Goal: Task Accomplishment & Management: Manage account settings

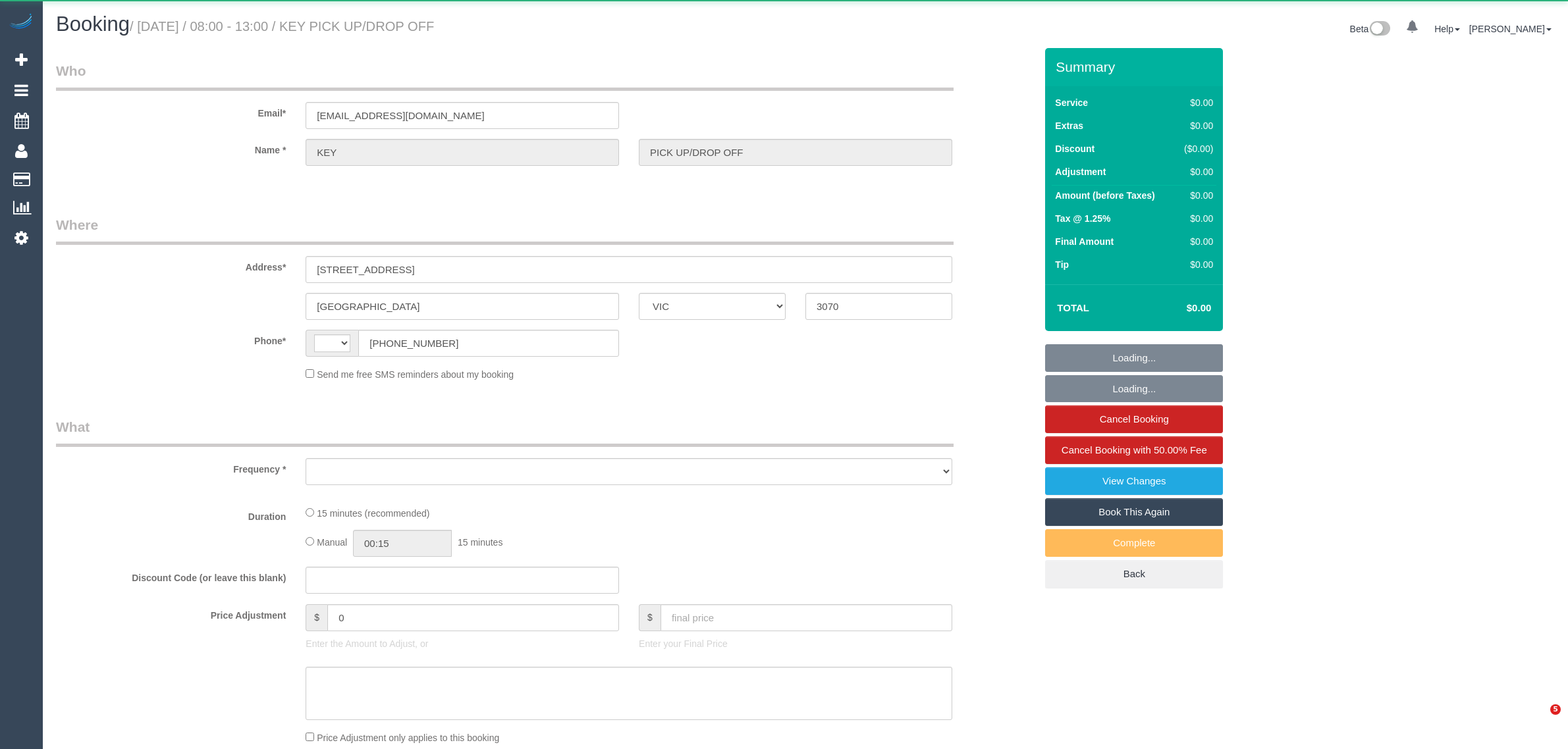
select select "VIC"
select select "string:AU"
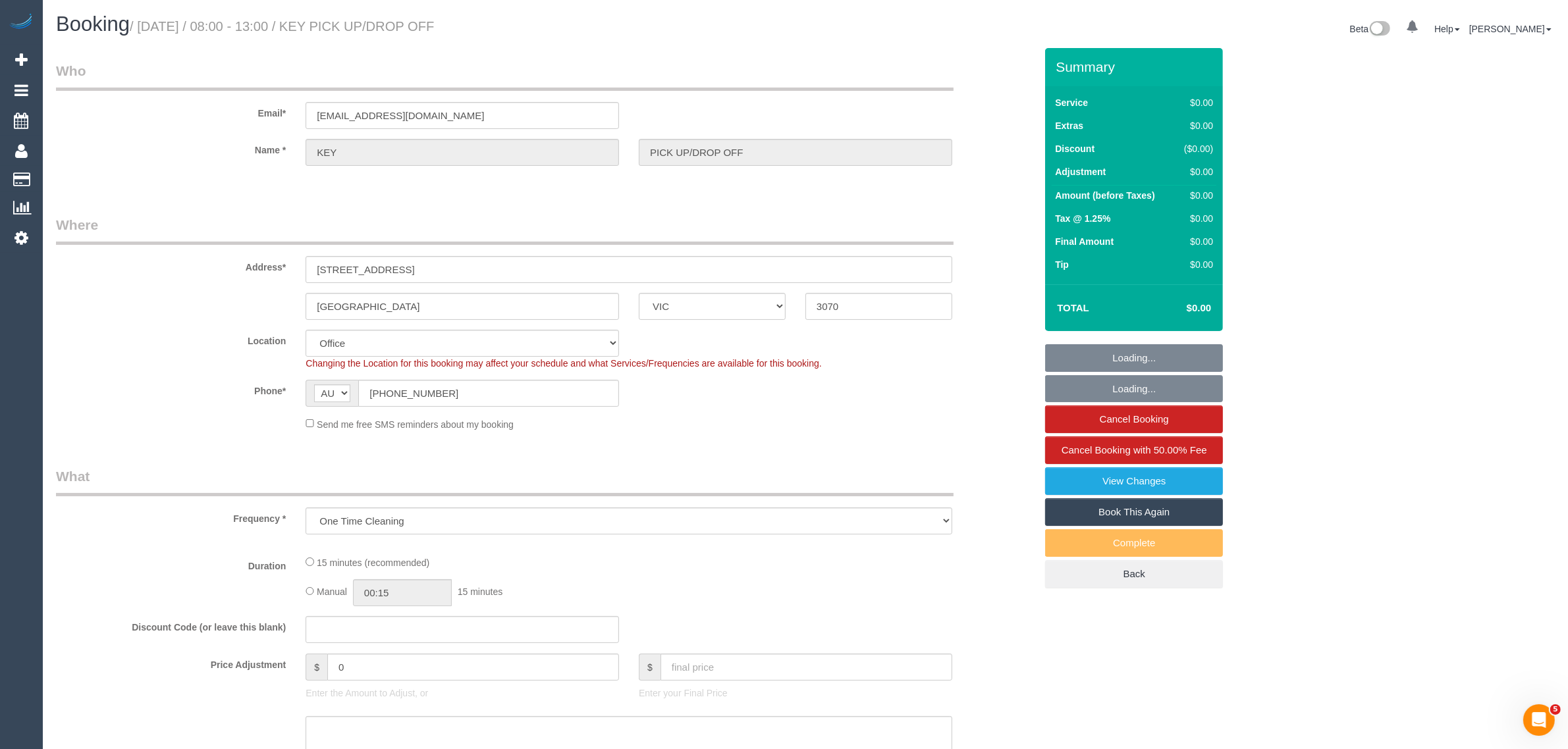
select select "object:687"
select select "number:28"
click at [524, 402] on input "[PHONE_NUMBER]" at bounding box center [489, 394] width 261 height 27
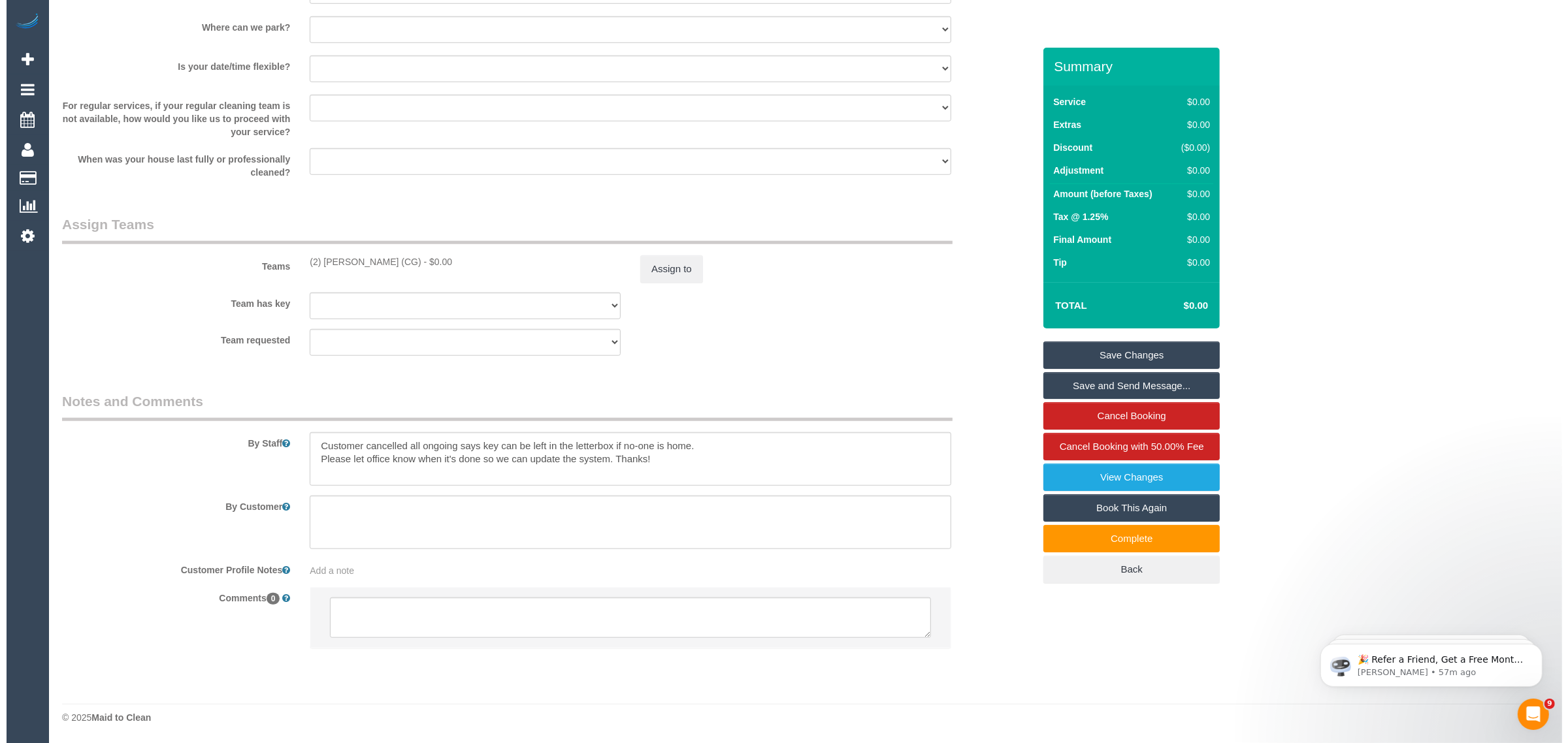
scroll to position [1340, 0]
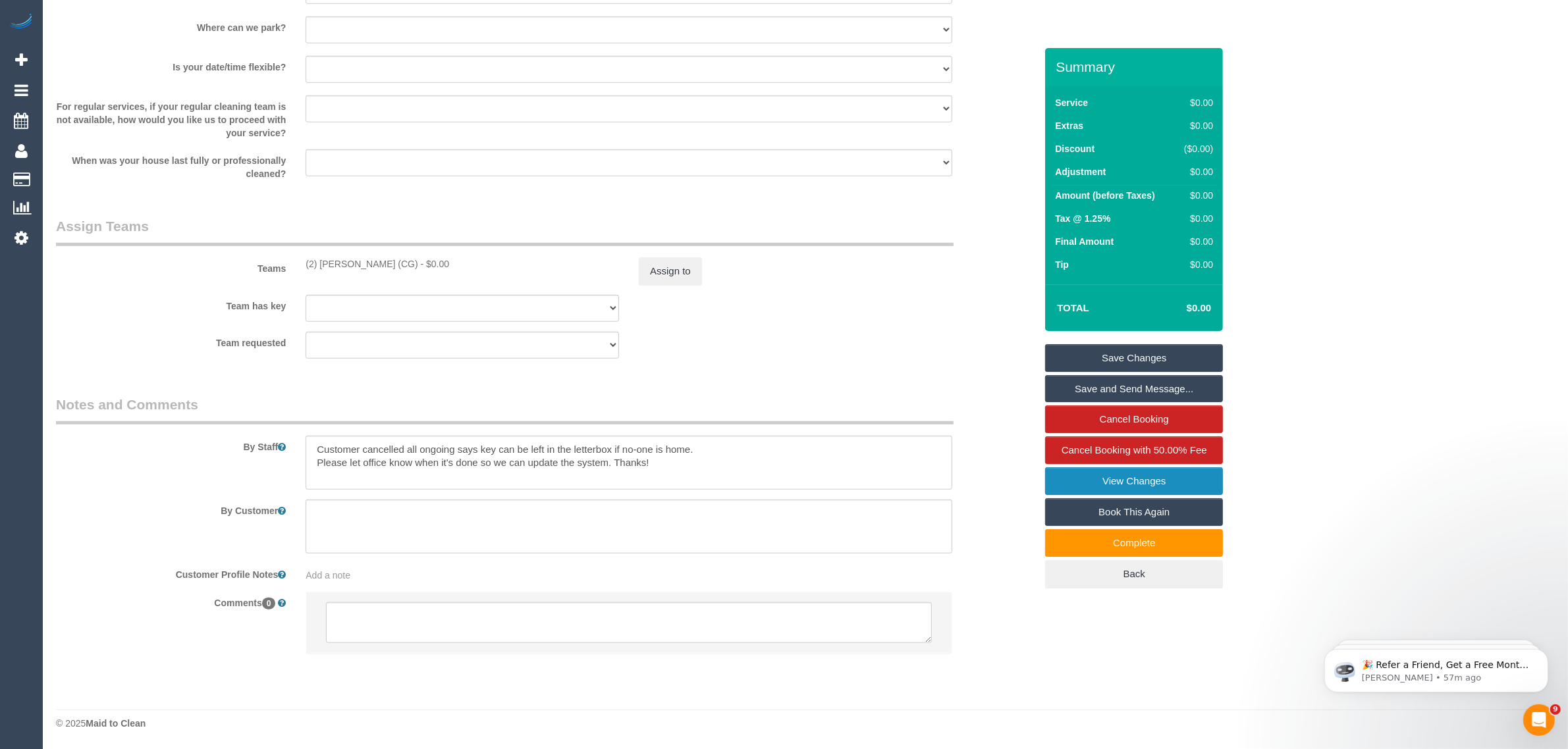
click at [1164, 490] on link "View Changes" at bounding box center [1134, 481] width 178 height 28
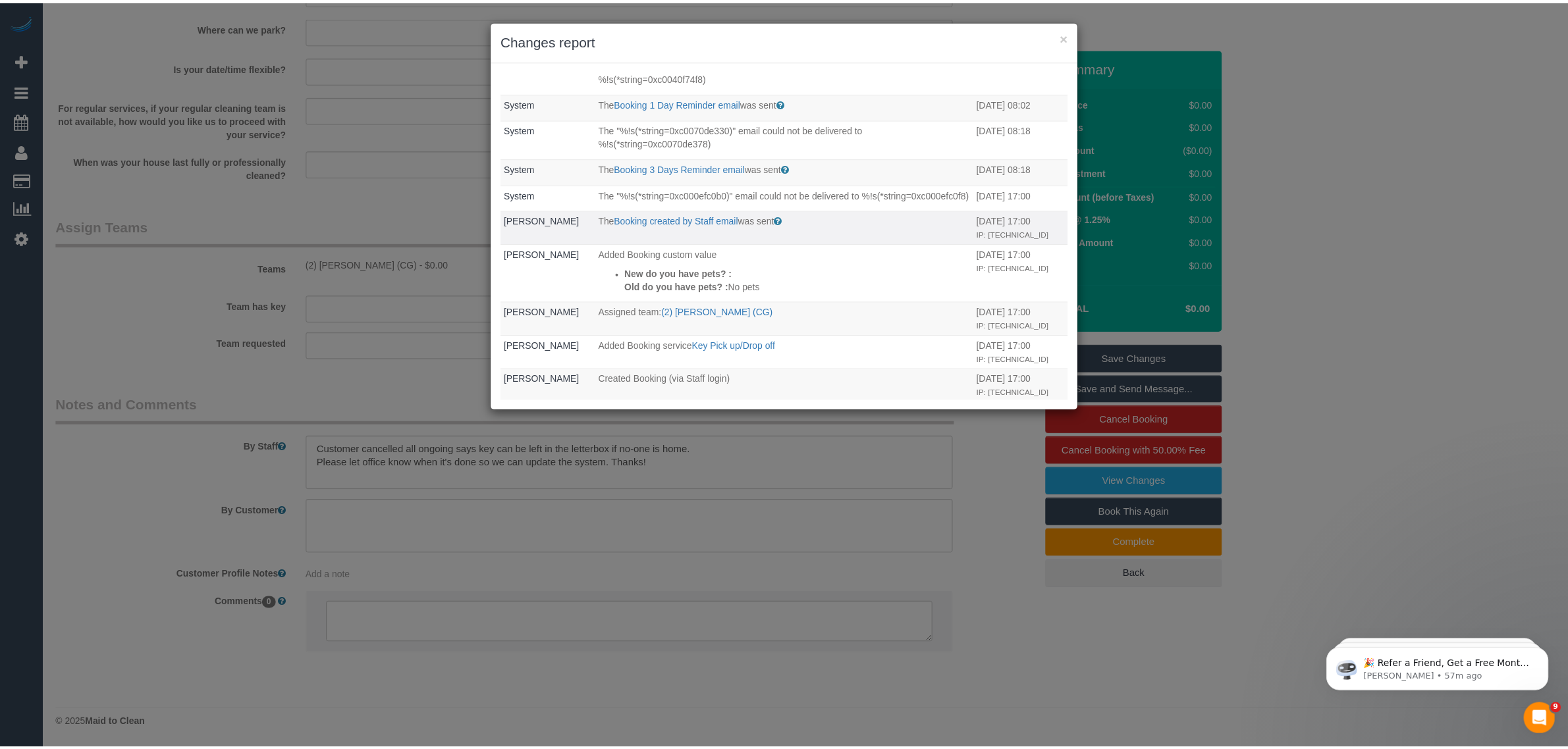
scroll to position [0, 0]
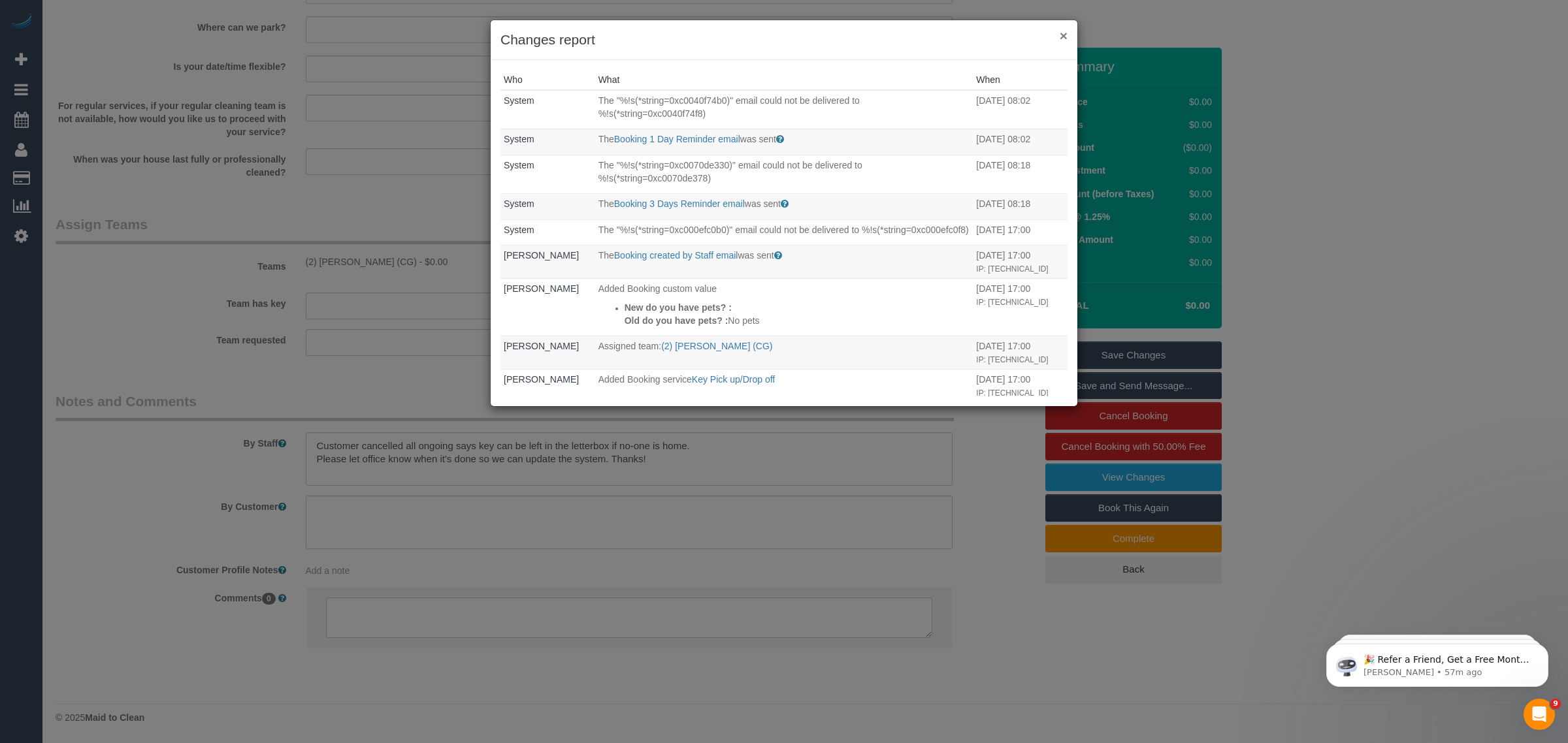
click at [1063, 29] on button "×" at bounding box center [1063, 36] width 8 height 14
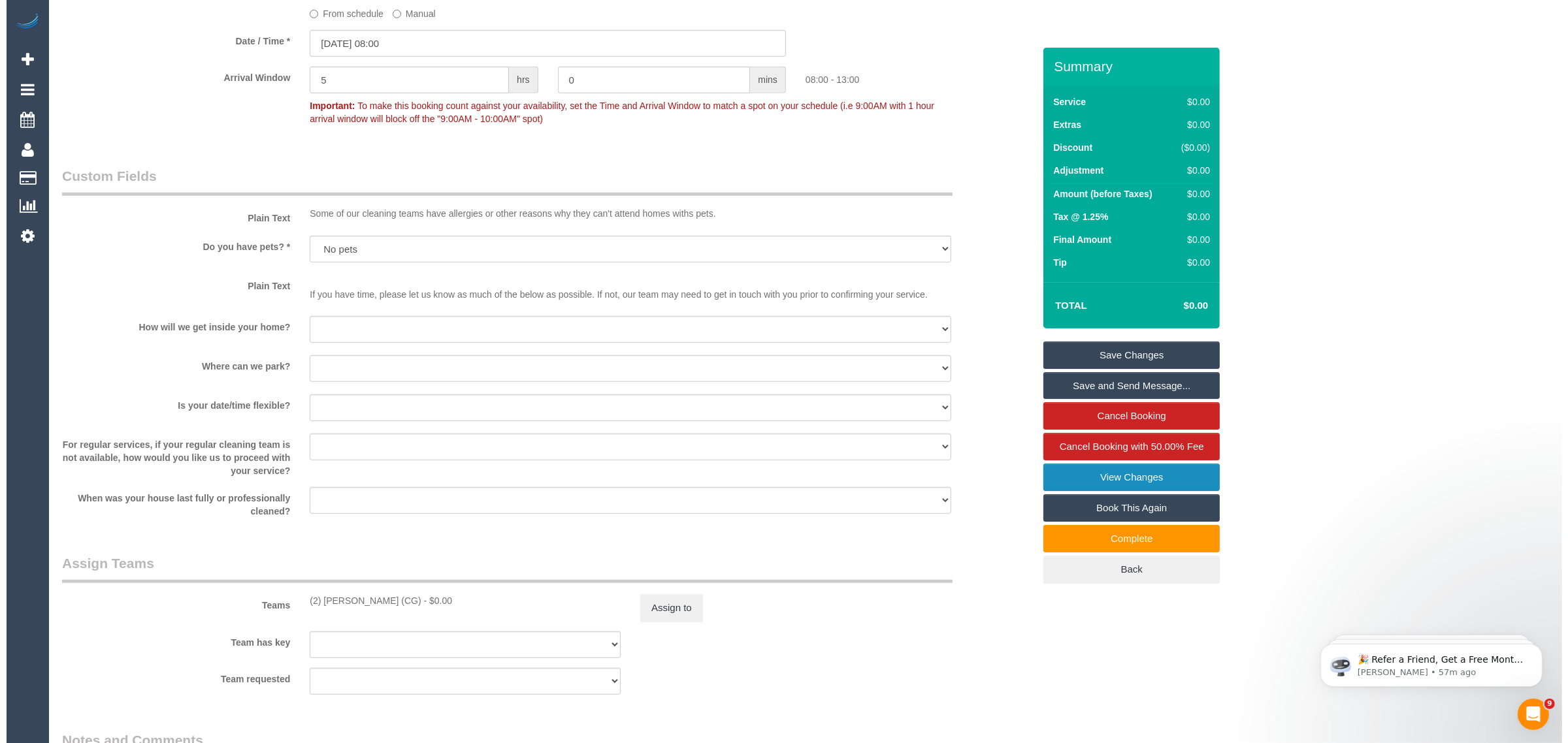
scroll to position [1340, 0]
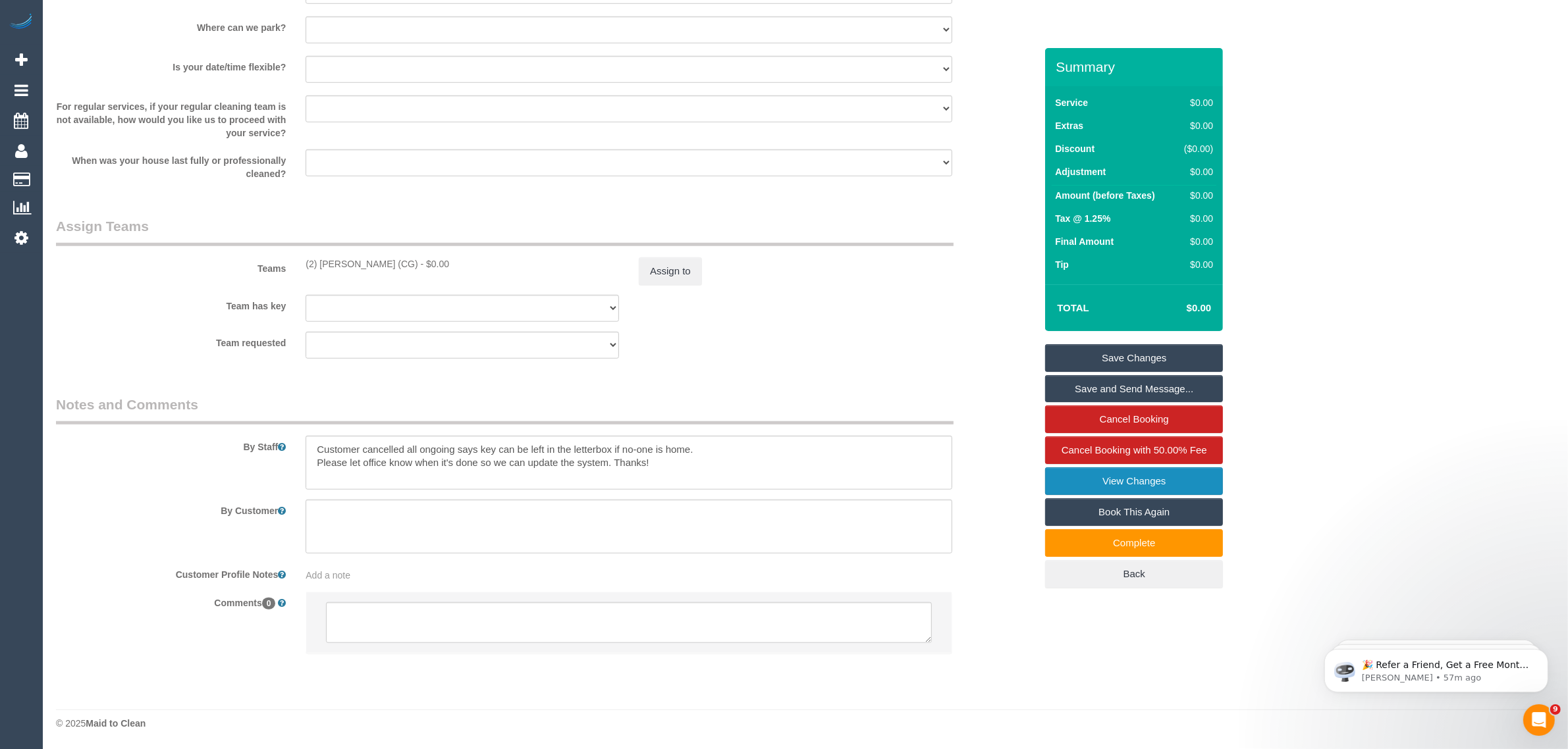
click at [1094, 482] on link "View Changes" at bounding box center [1134, 481] width 178 height 28
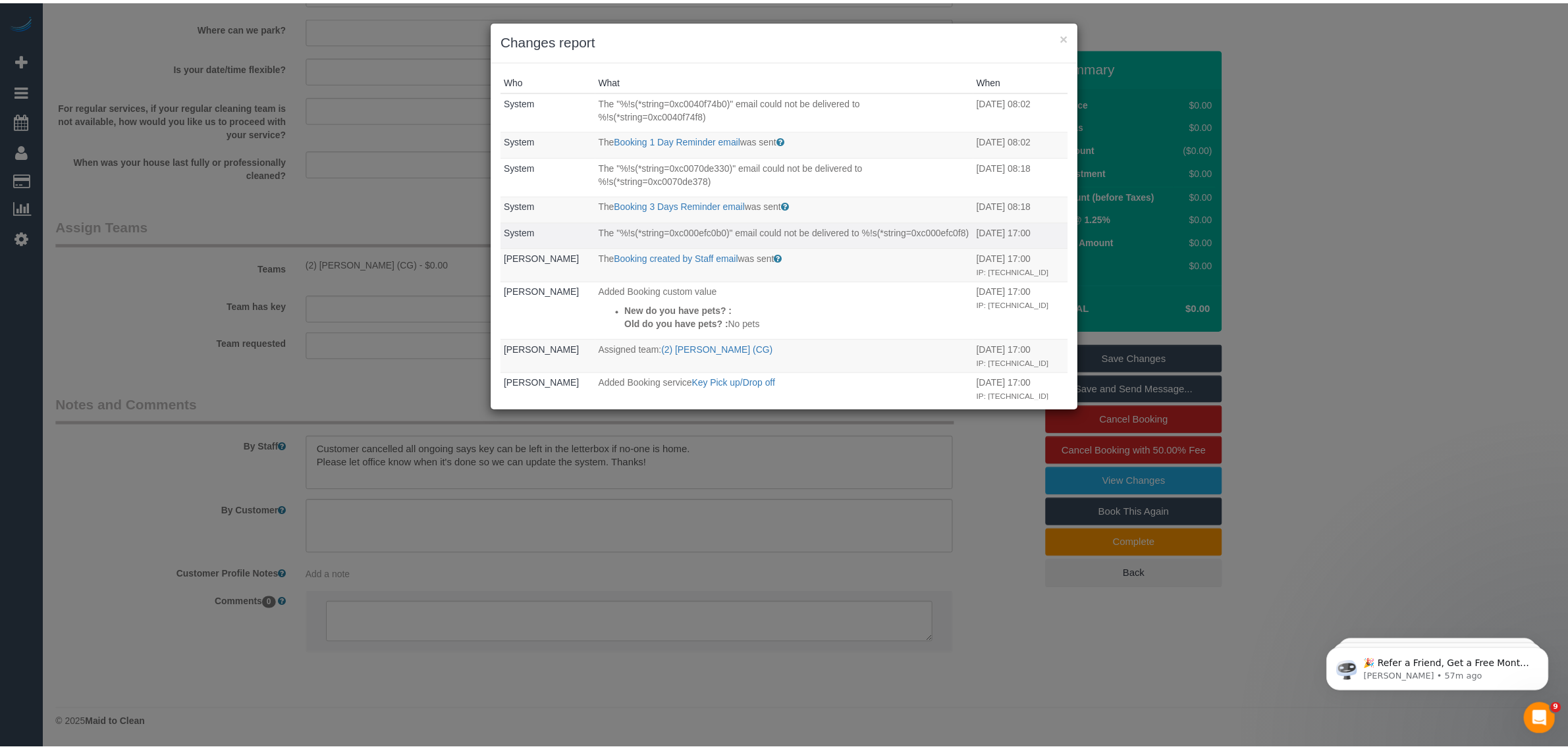
scroll to position [85, 0]
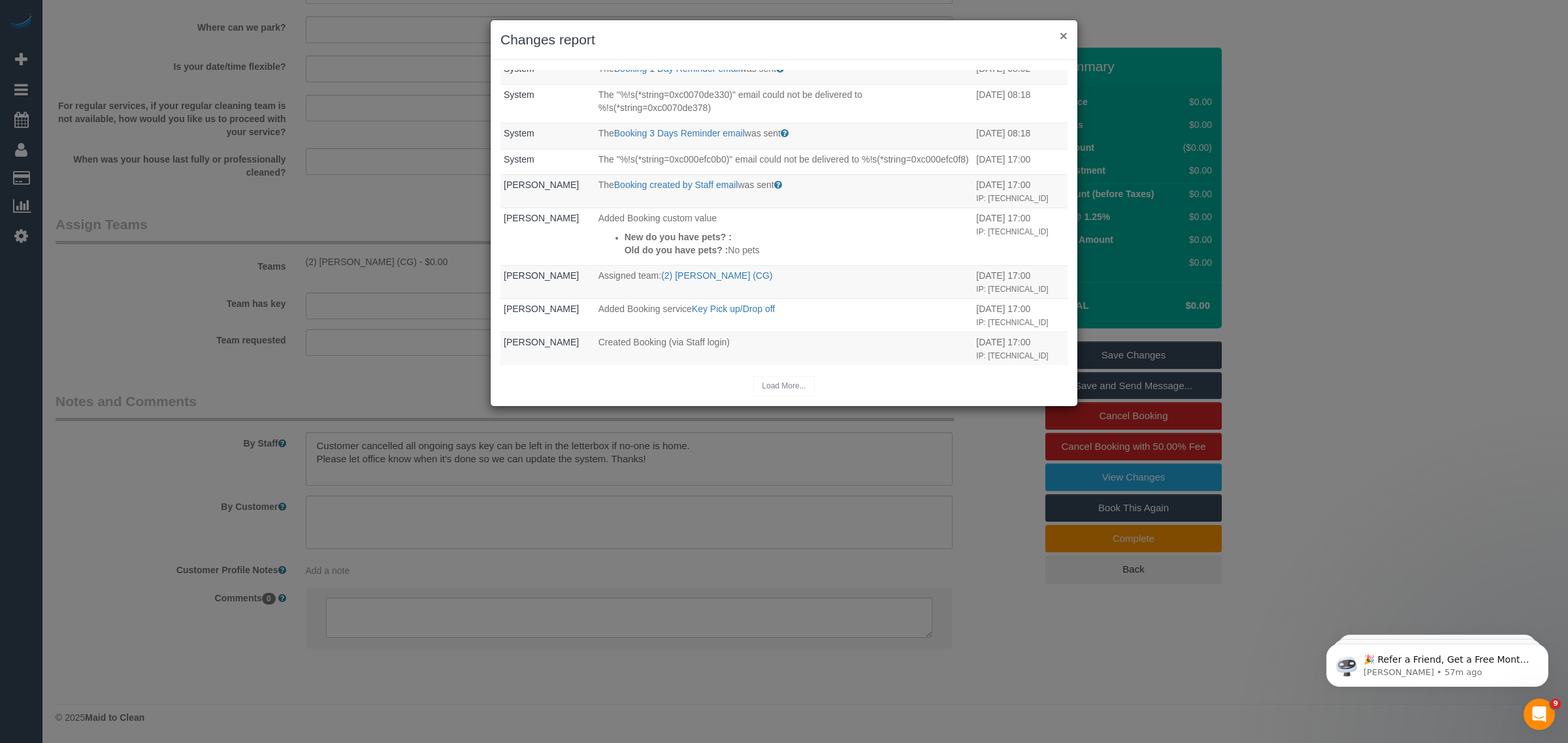
click at [1063, 34] on button "×" at bounding box center [1063, 36] width 8 height 14
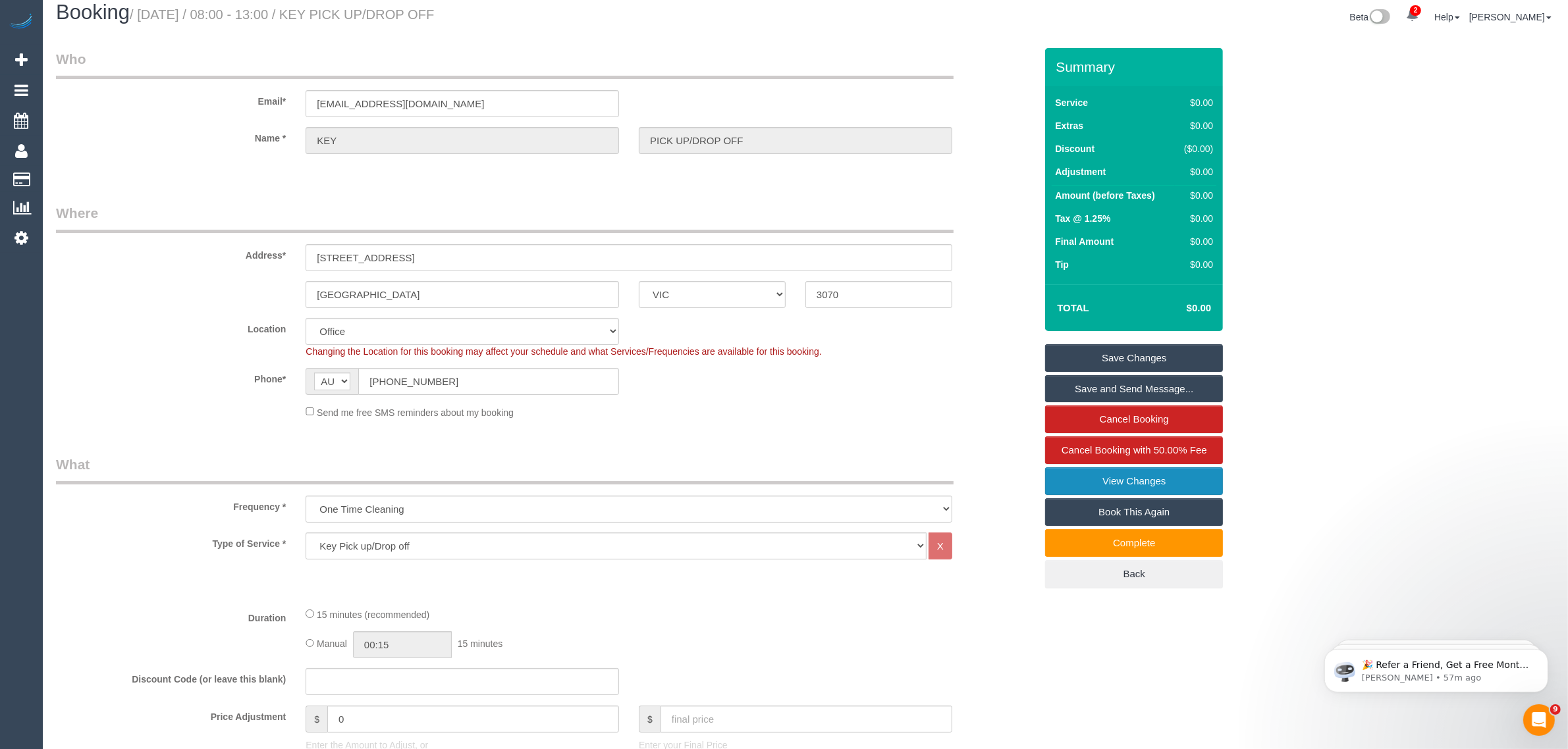
scroll to position [0, 0]
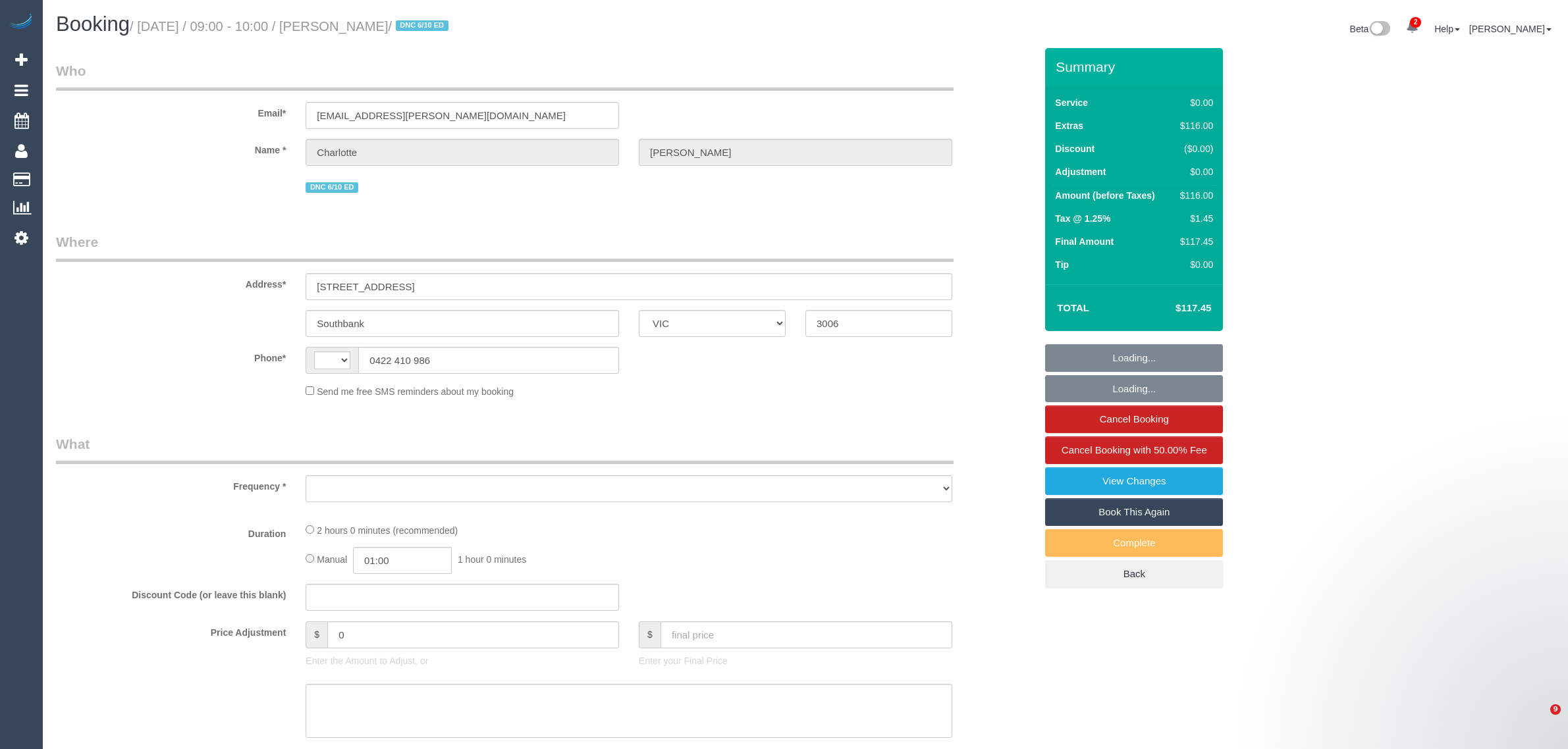
select select "VIC"
select select "string:stripe-pm_1S2oQ12GScqysDRVZVMjUjnf"
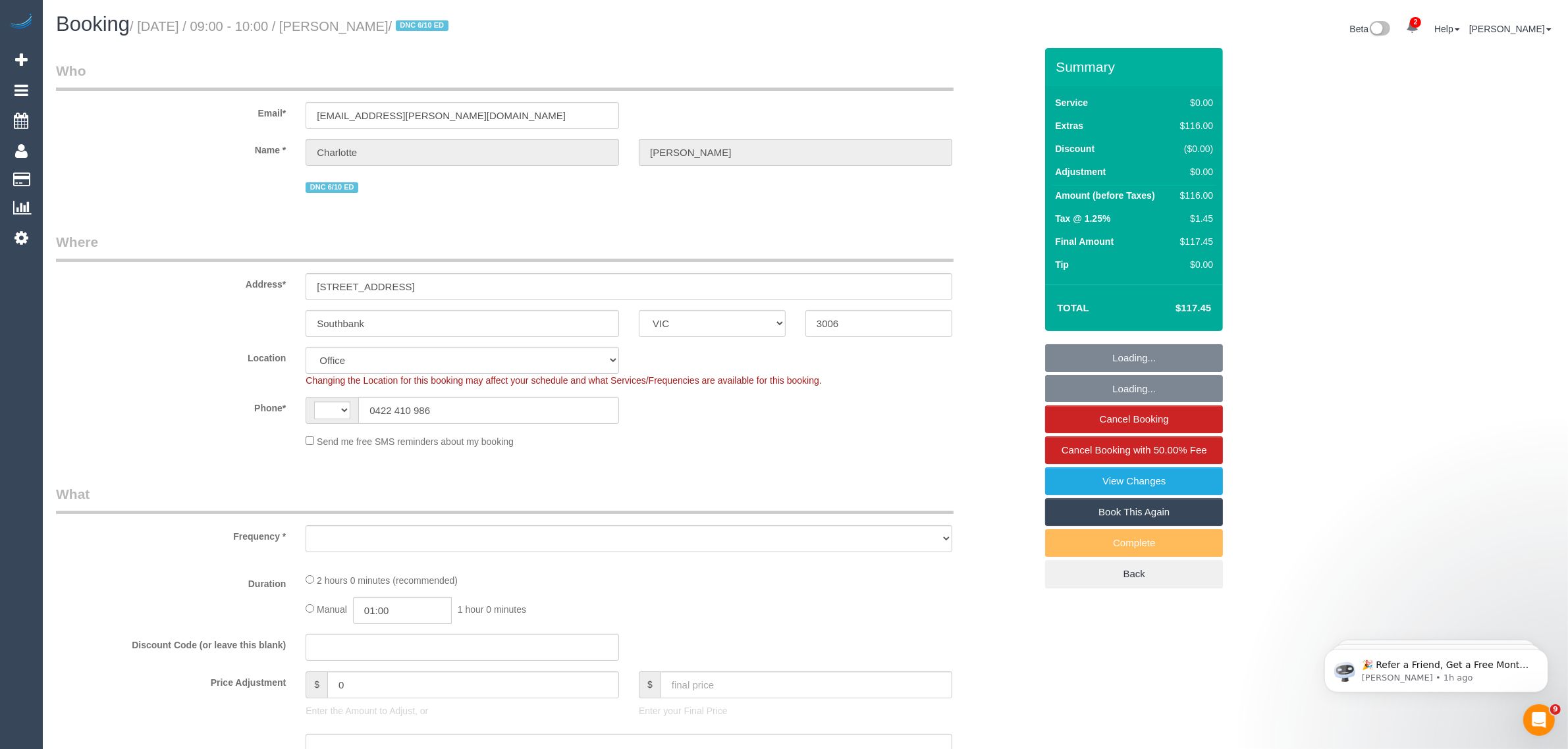
select select "string:AU"
select select "object:688"
select select "number:28"
select select "number:14"
select select "number:20"
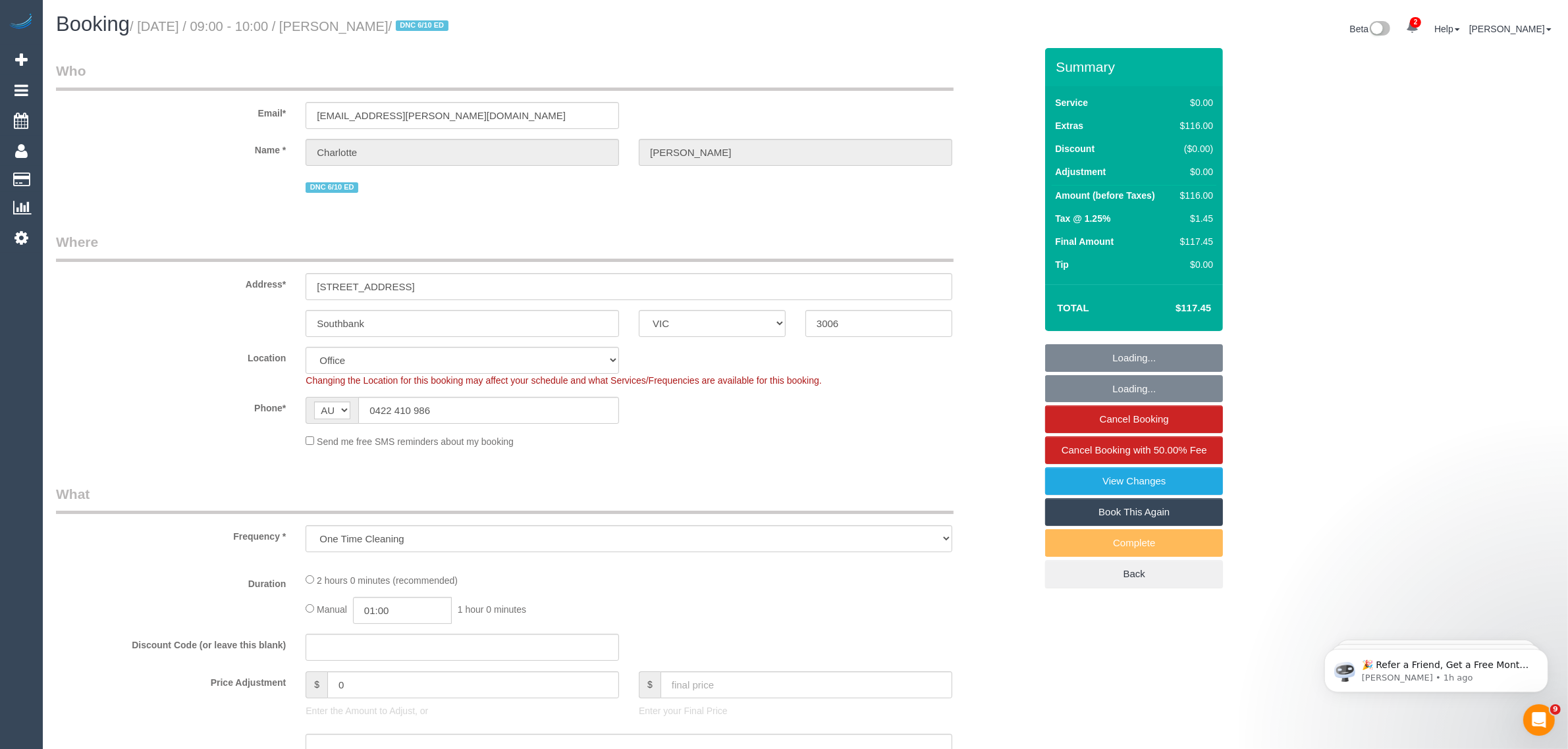
select select "number:24"
select select "number:12"
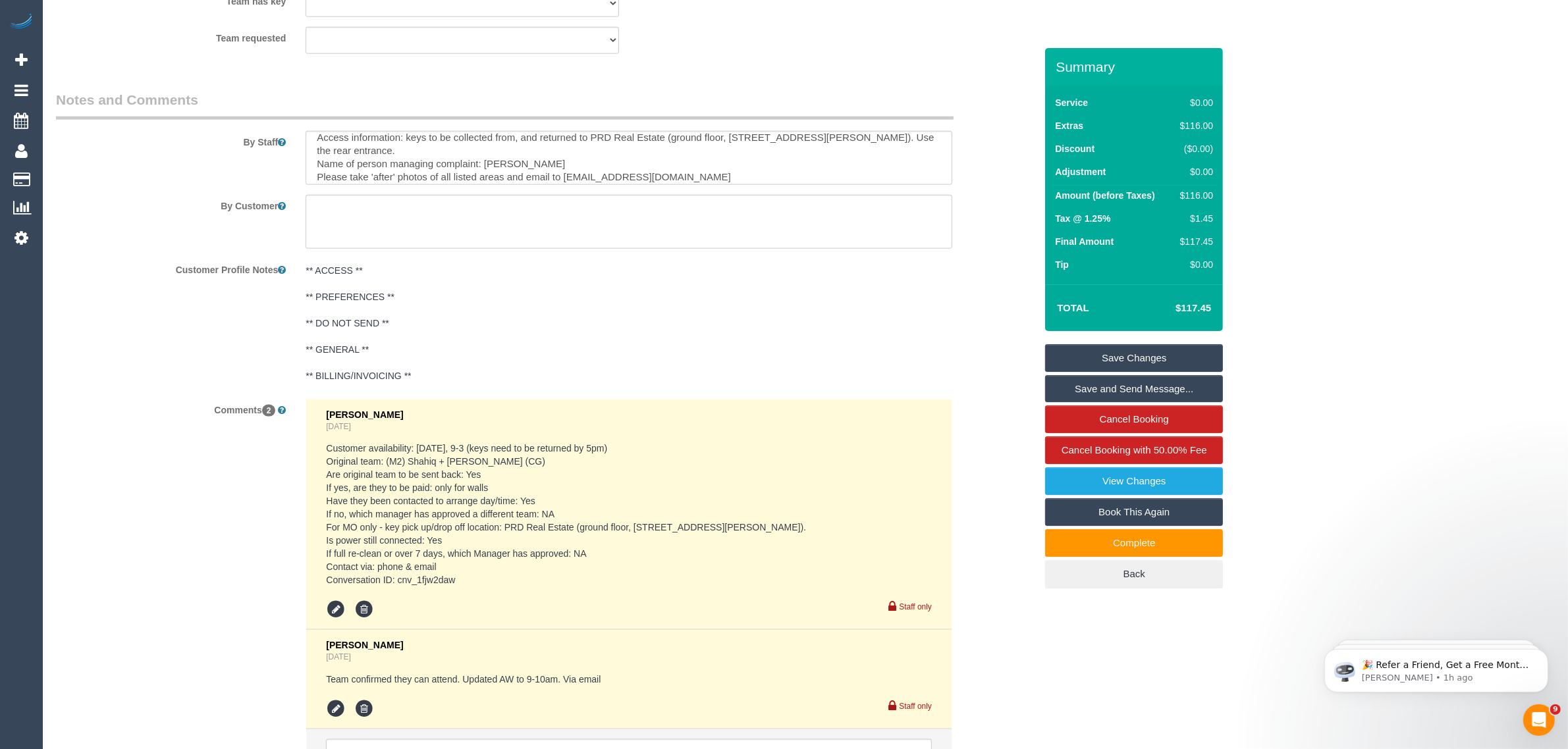
scroll to position [176, 0]
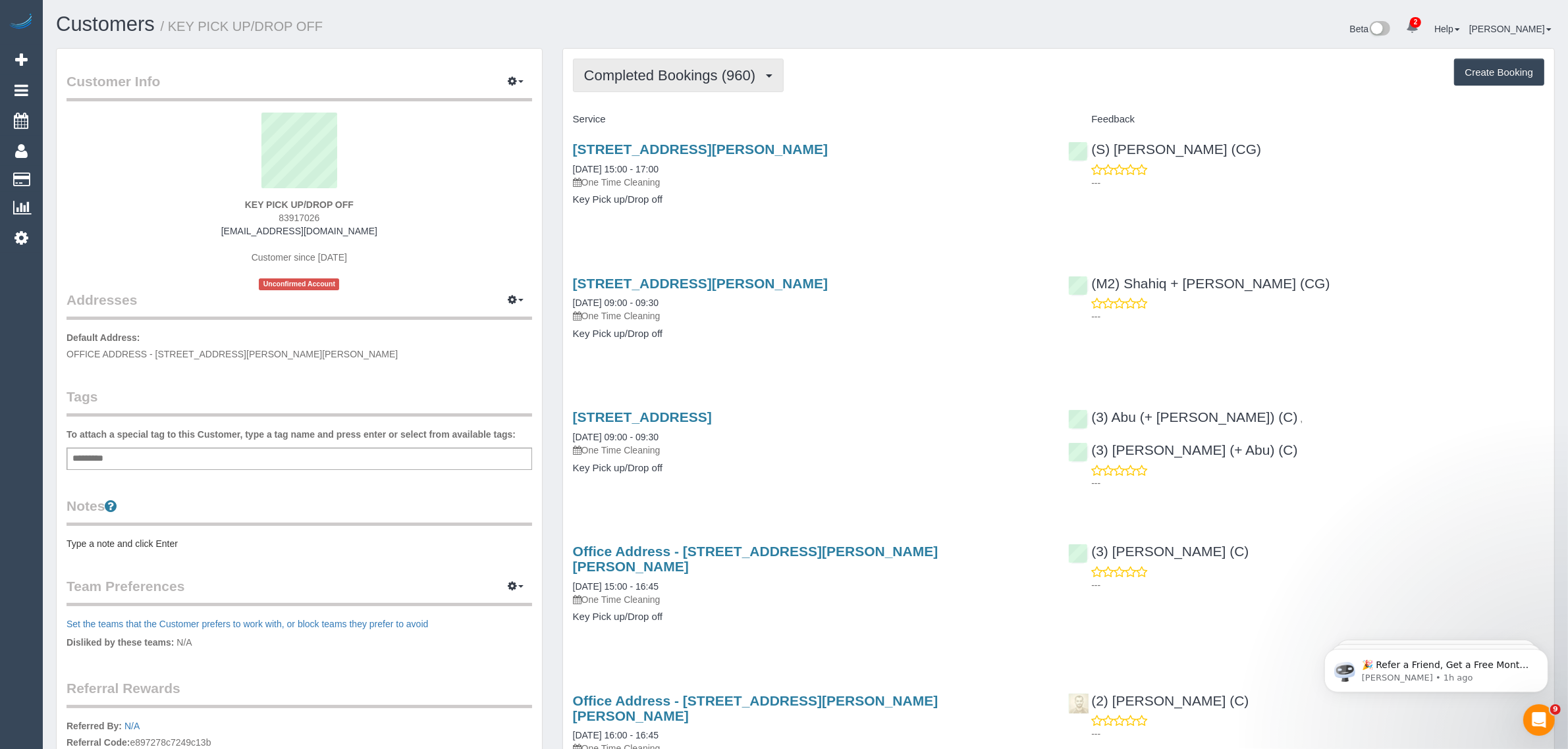
click at [725, 67] on span "Completed Bookings (960)" at bounding box center [673, 75] width 178 height 16
click at [689, 119] on link "Upcoming Bookings (3)" at bounding box center [647, 123] width 147 height 17
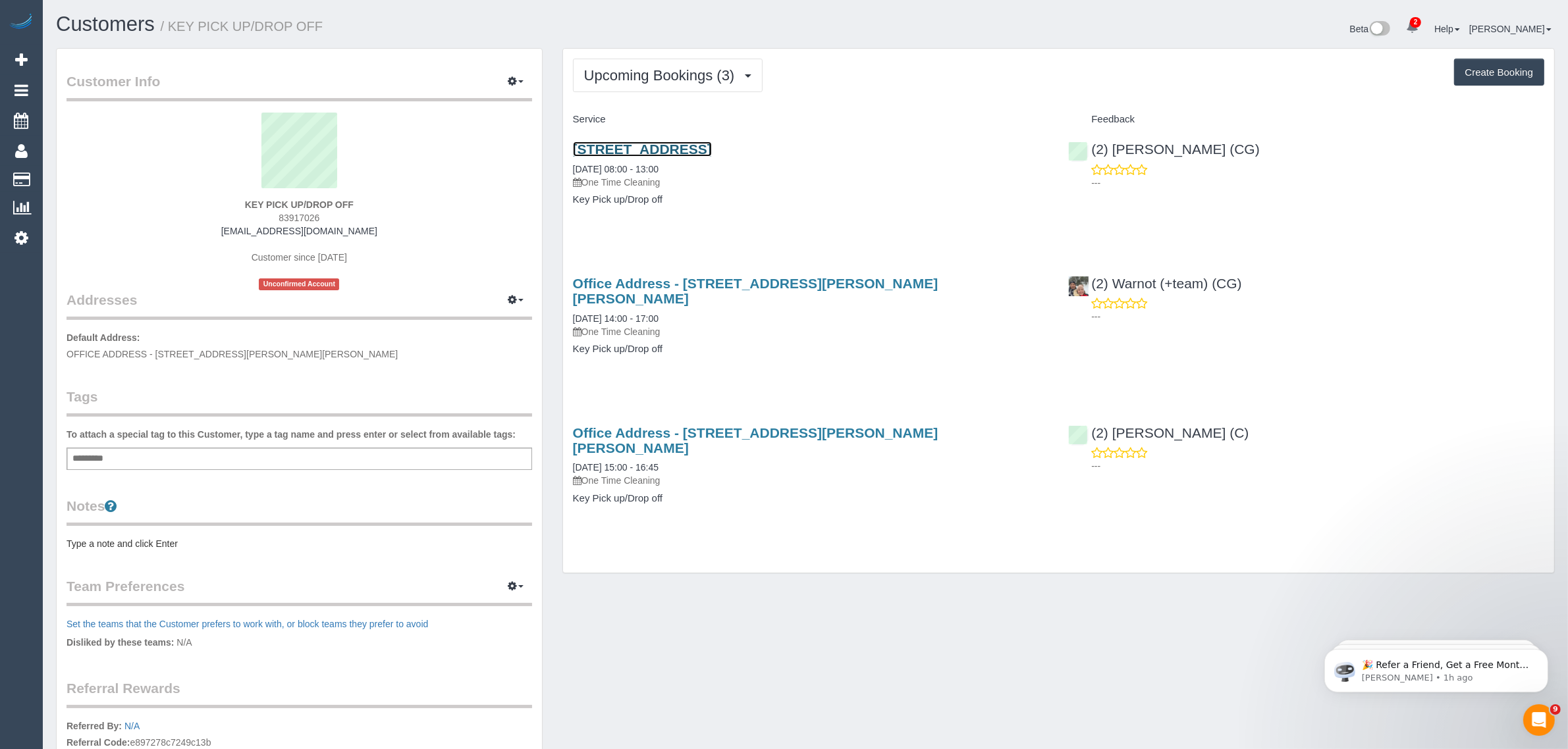
click at [712, 142] on link "76 Gladstone Avenue, Northcote, VIC 3070" at bounding box center [642, 149] width 139 height 15
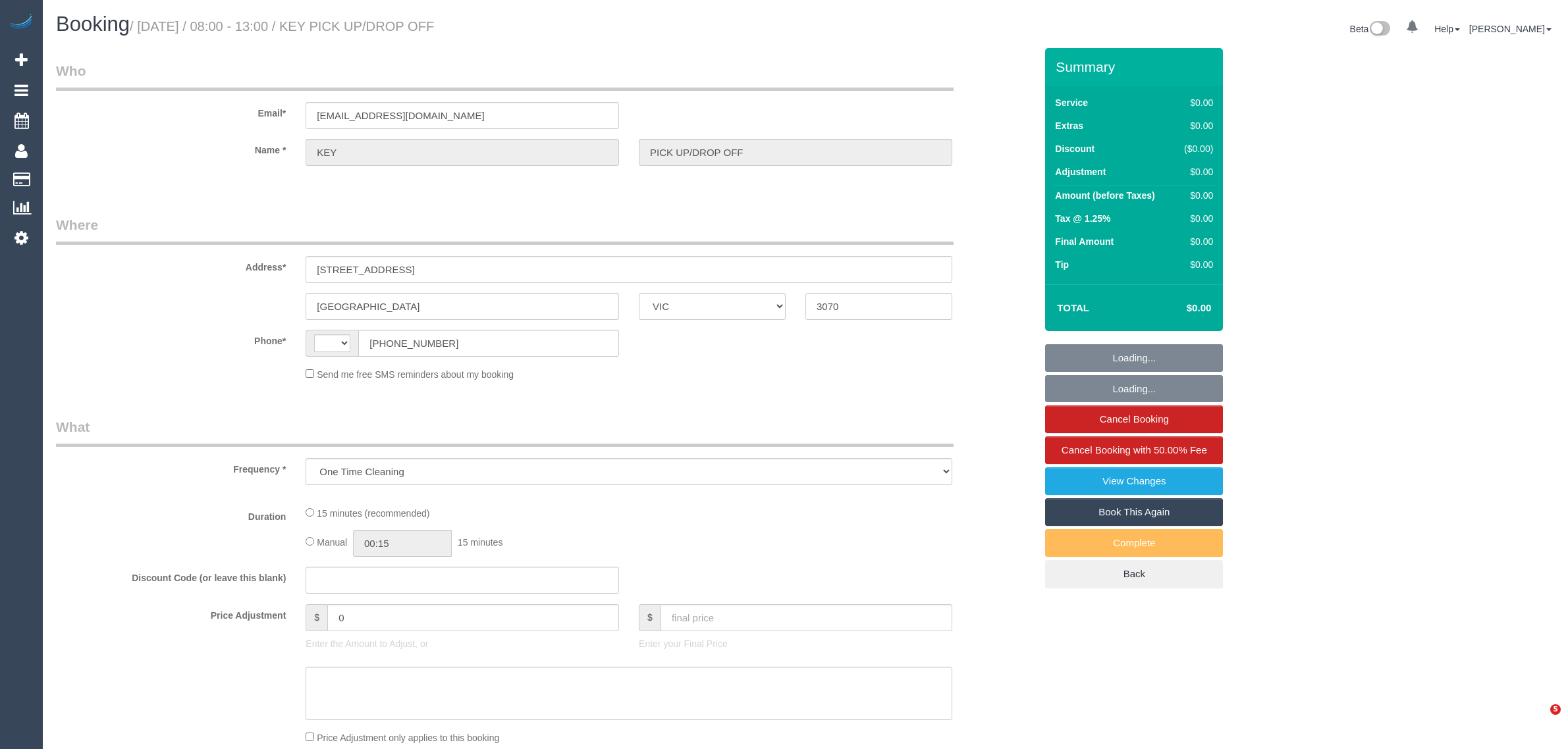
select select "VIC"
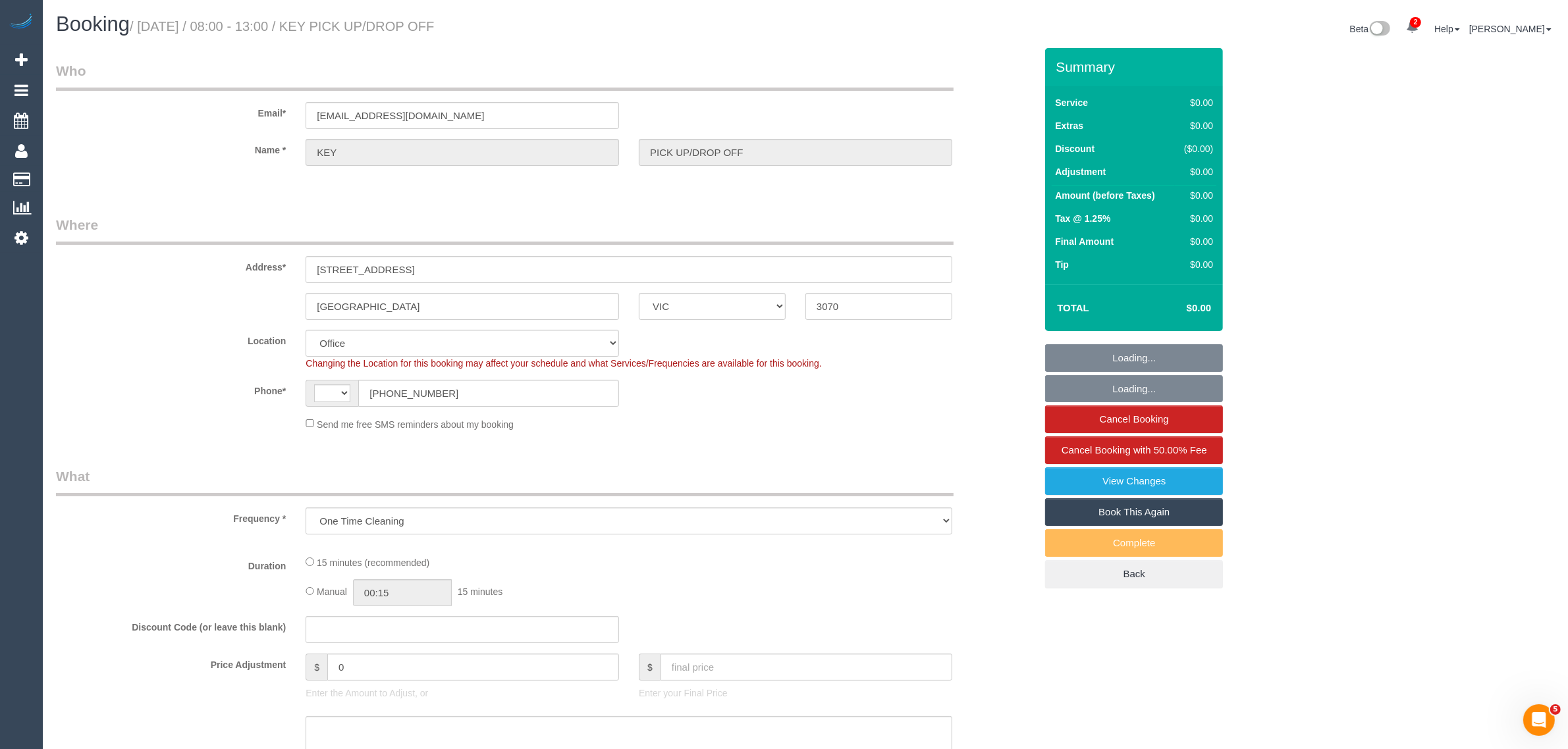
select select "object:294"
select select "string:AU"
select select "number:28"
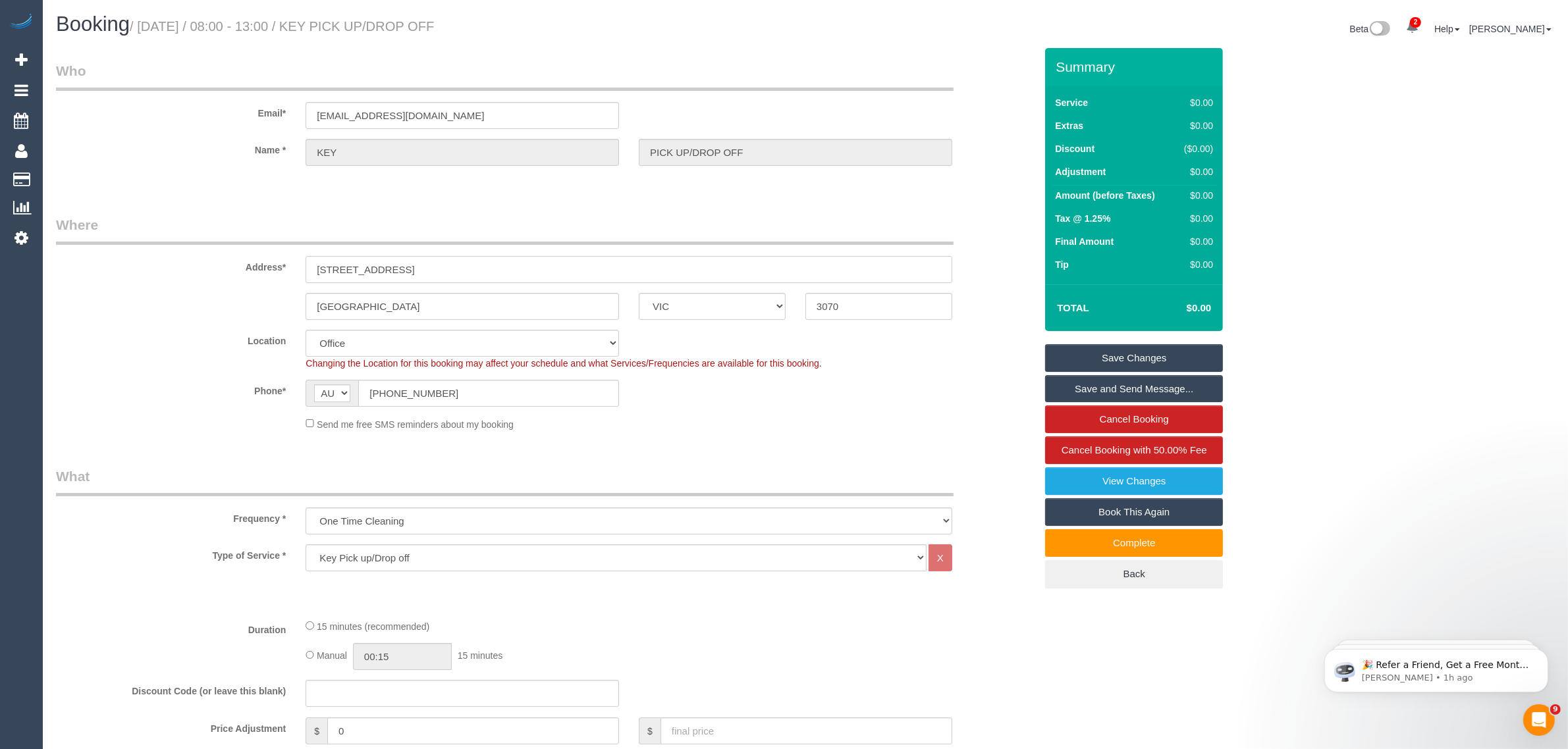
click at [537, 264] on input "76 Gladstone Avenue" at bounding box center [629, 269] width 647 height 27
